Goal: Task Accomplishment & Management: Complete application form

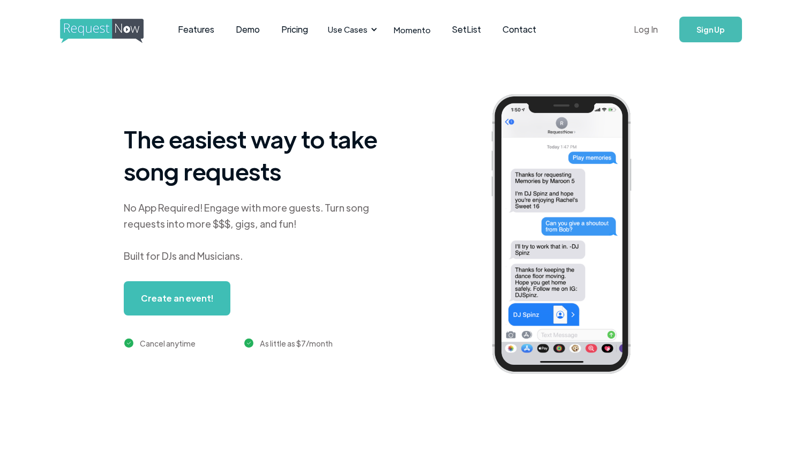
click at [648, 24] on link "Log In" at bounding box center [646, 29] width 46 height 37
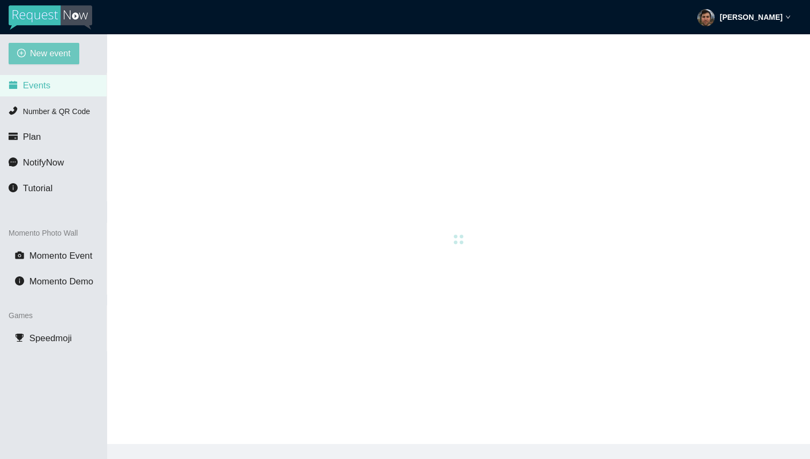
click at [44, 58] on span "New event" at bounding box center [50, 53] width 41 height 13
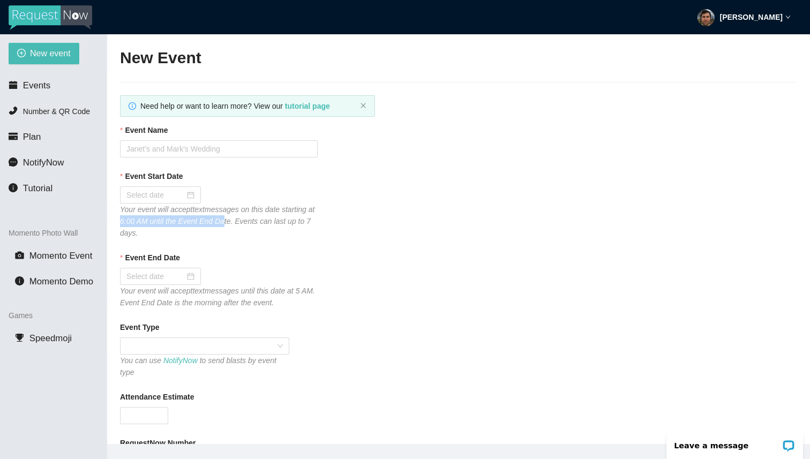
drag, startPoint x: 156, startPoint y: 219, endPoint x: 263, endPoint y: 226, distance: 107.4
click at [263, 226] on div "Your event will accept text messages on this date starting at 6:00 AM until the…" at bounding box center [219, 221] width 198 height 35
